Goal: Find specific page/section: Locate a particular part of the current website

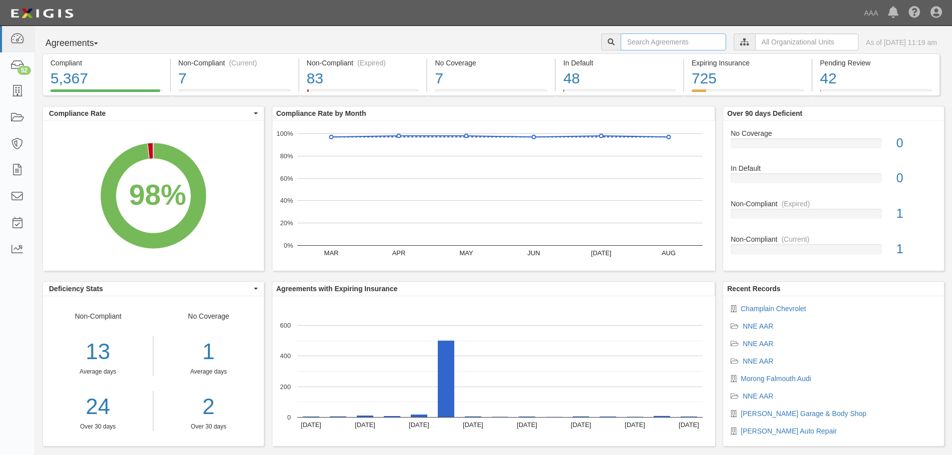
click at [624, 45] on input "text" at bounding box center [673, 41] width 105 height 17
type input "champlain"
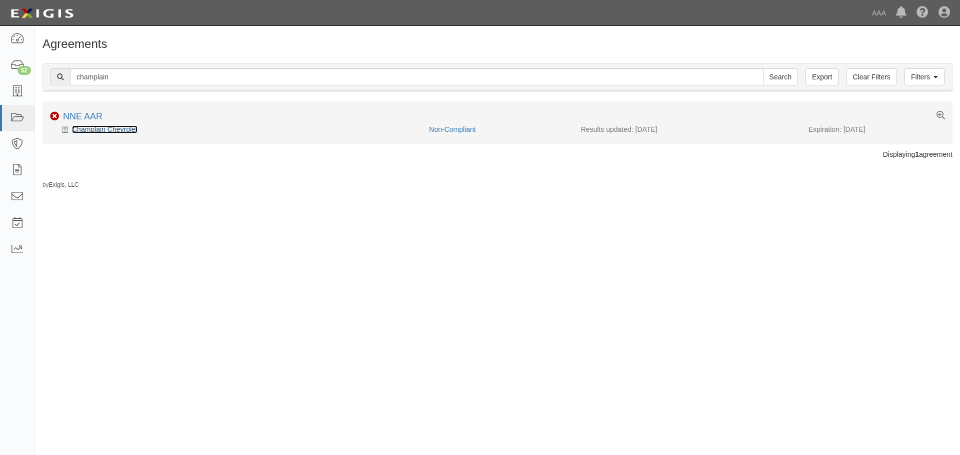
click at [100, 129] on link "Champlain Chevrolet" at bounding box center [104, 129] width 65 height 8
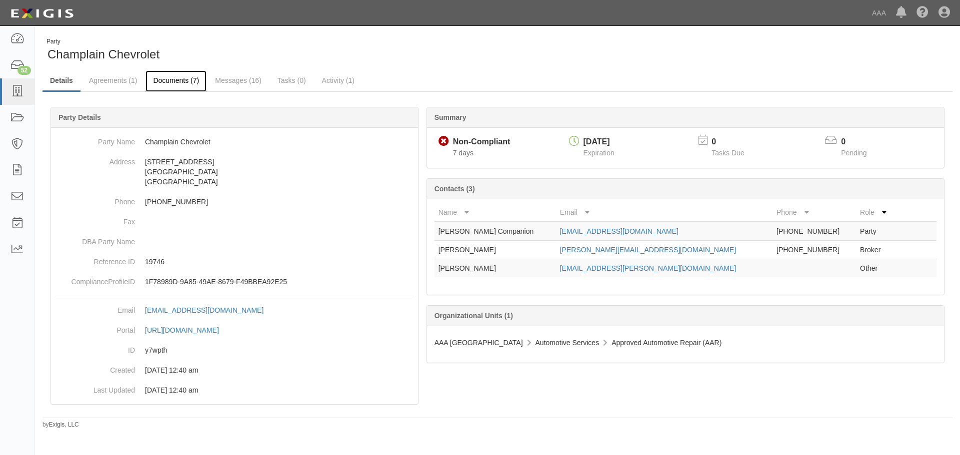
click at [169, 81] on link "Documents (7)" at bounding box center [175, 80] width 61 height 21
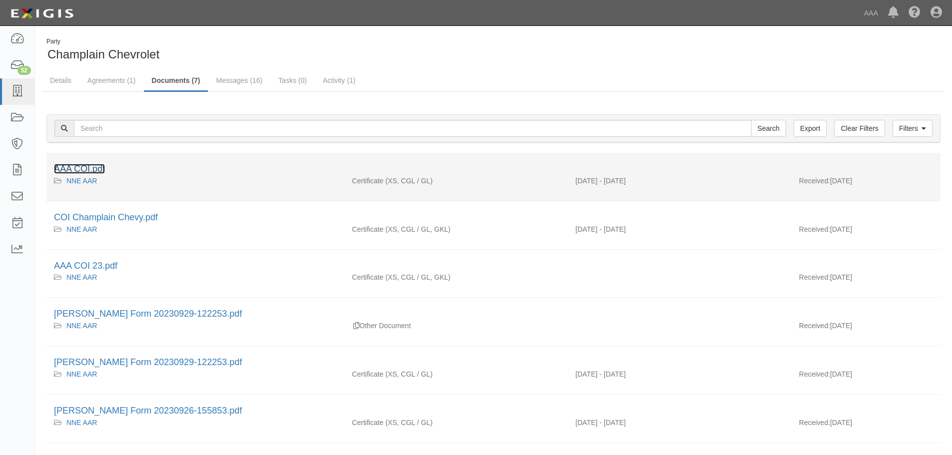
click at [87, 169] on link "AAA COI.pdf" at bounding box center [79, 169] width 51 height 10
